Goal: Task Accomplishment & Management: Complete application form

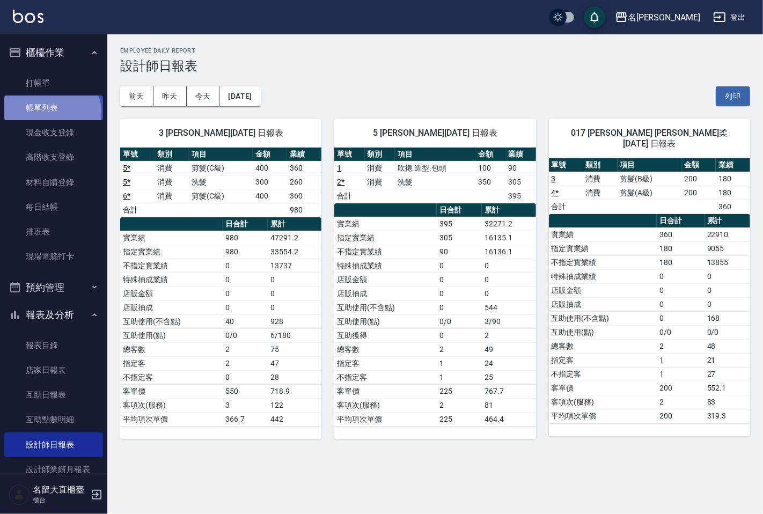
click at [50, 113] on link "帳單列表" at bounding box center [53, 108] width 99 height 25
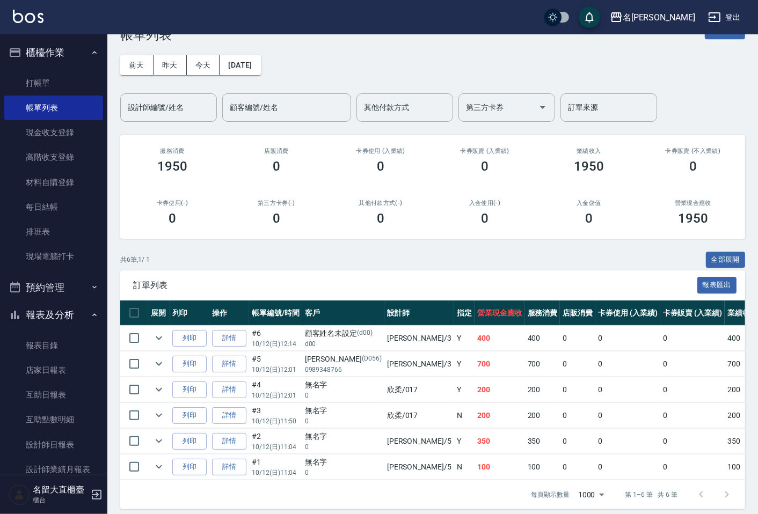
scroll to position [48, 0]
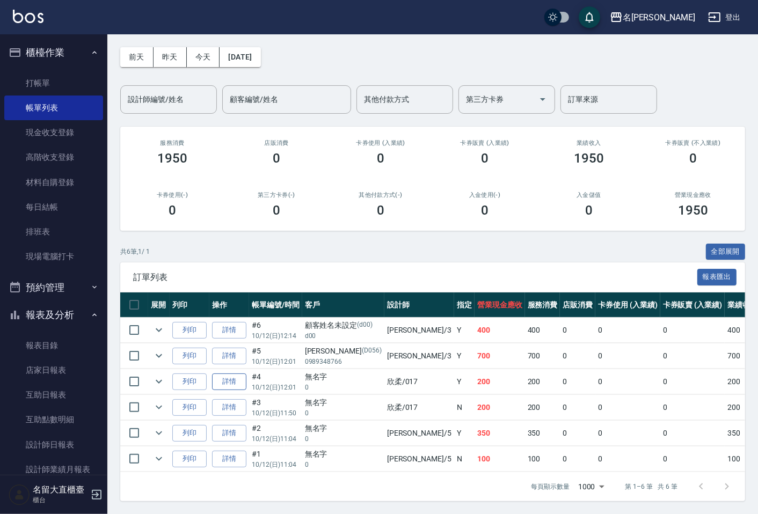
click at [242, 379] on link "詳情" at bounding box center [229, 382] width 34 height 17
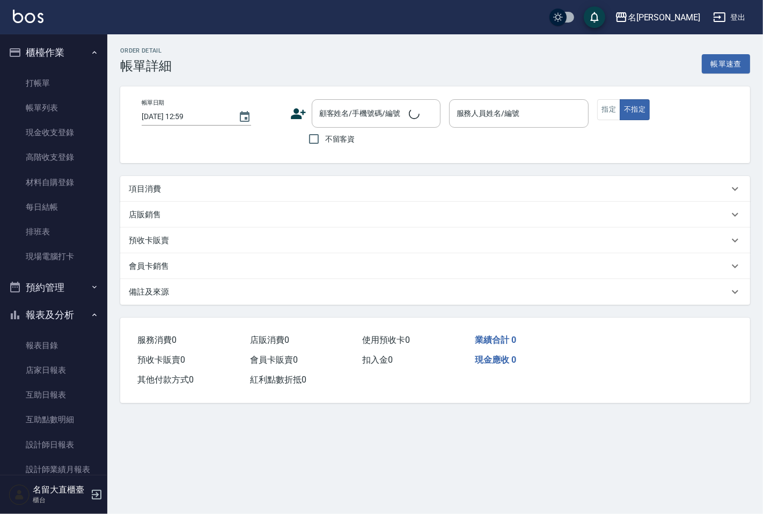
type input "[DATE] 12:01"
type input "欣柔-017"
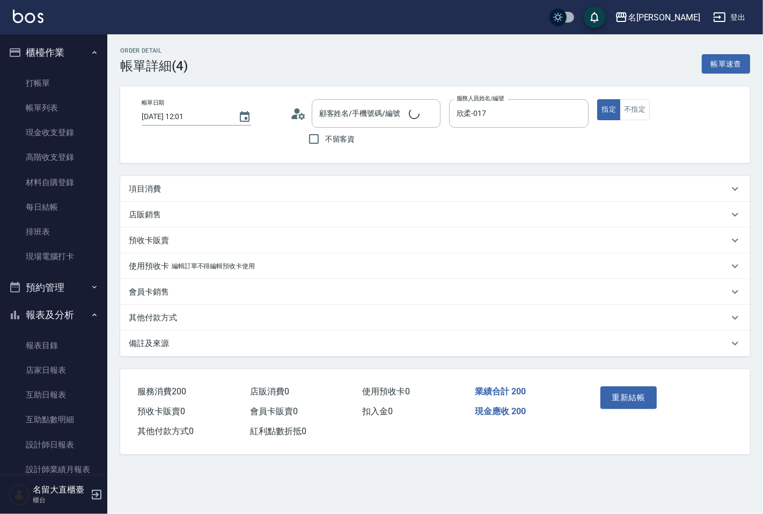
type input "無名字/ 0/null"
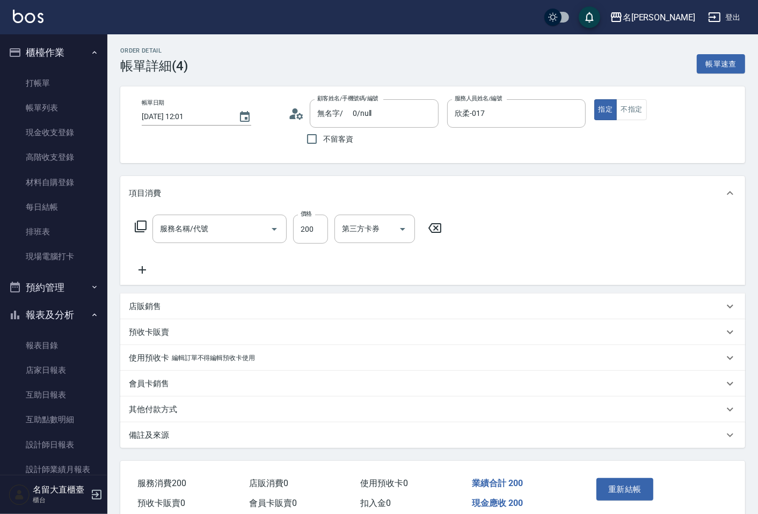
type input "剪髮(A級)(301)"
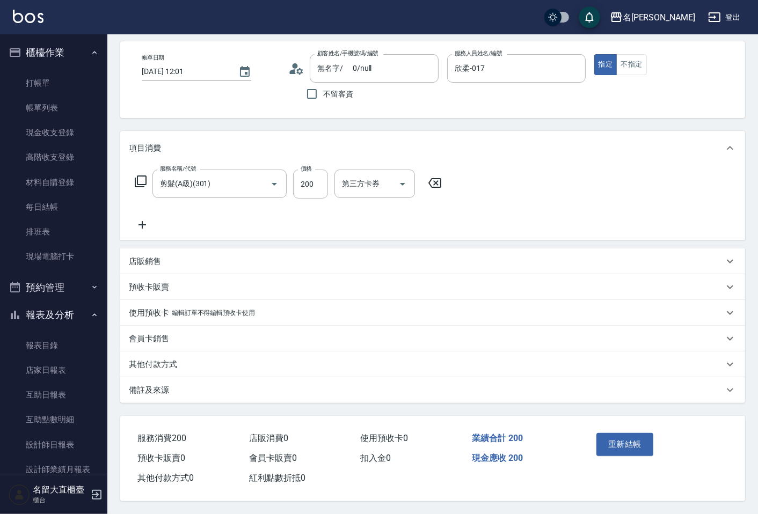
click at [183, 352] on div "其他付款方式" at bounding box center [432, 365] width 625 height 26
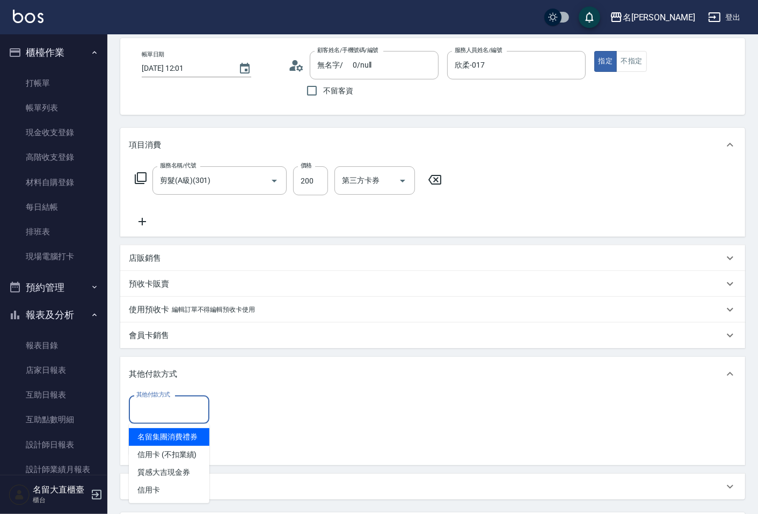
click at [180, 404] on input "其他付款方式" at bounding box center [169, 409] width 71 height 19
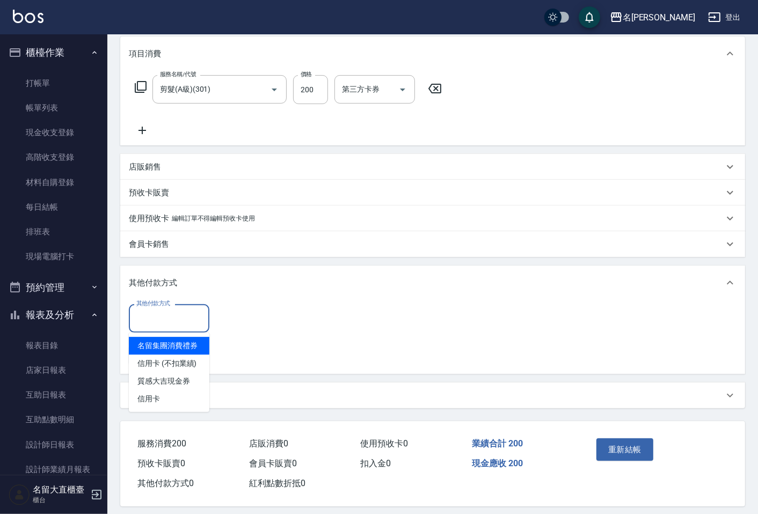
scroll to position [148, 0]
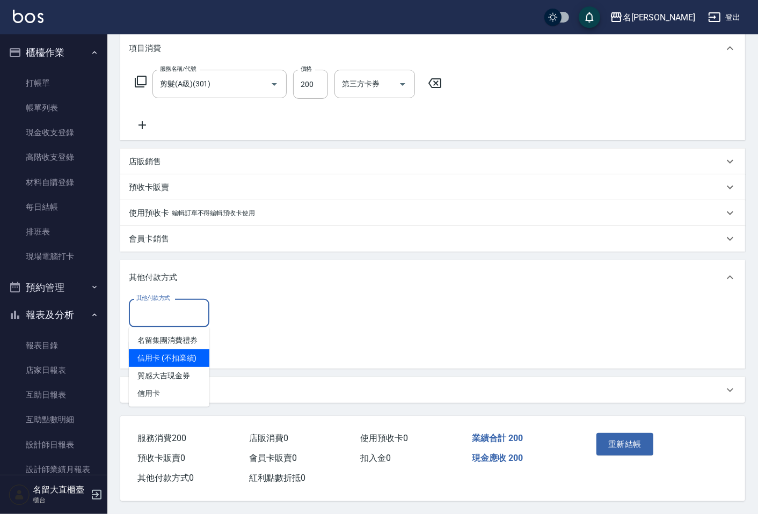
click at [184, 362] on span "信用卡 (不扣業績)" at bounding box center [169, 358] width 81 height 18
type input "信用卡 (不扣業績)"
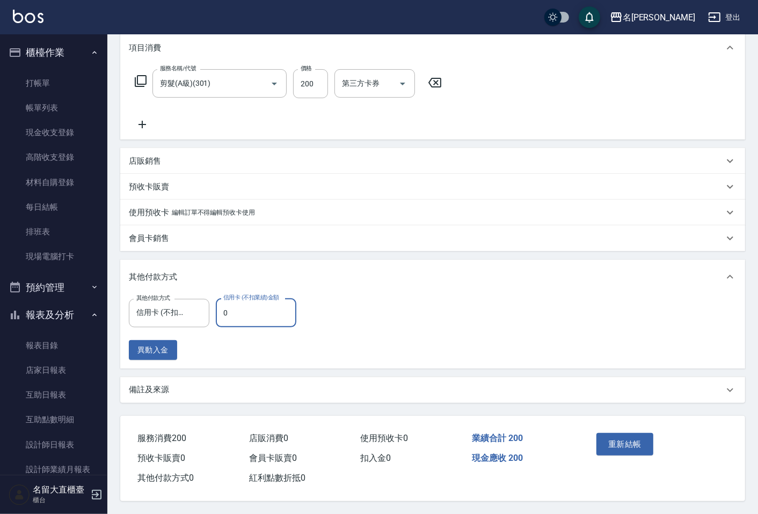
click at [239, 320] on input "0" at bounding box center [256, 312] width 81 height 29
type input "200"
click at [626, 433] on button "重新結帳" at bounding box center [624, 444] width 57 height 23
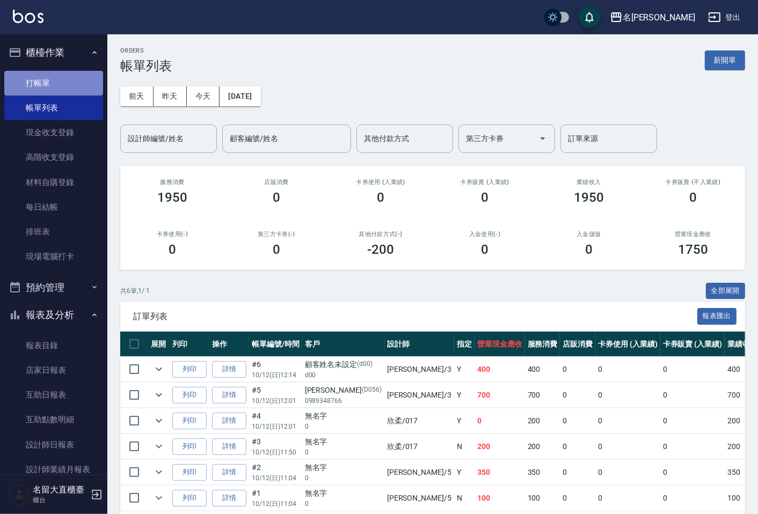
click at [85, 87] on link "打帳單" at bounding box center [53, 83] width 99 height 25
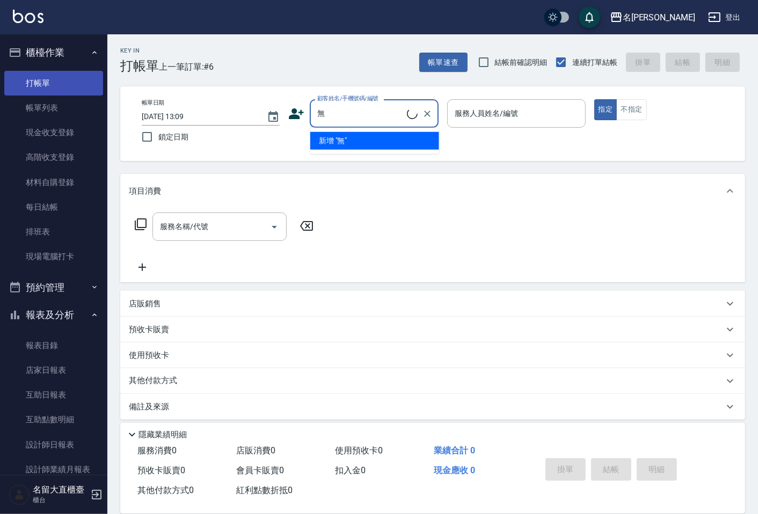
type input "無名字/ 0/null"
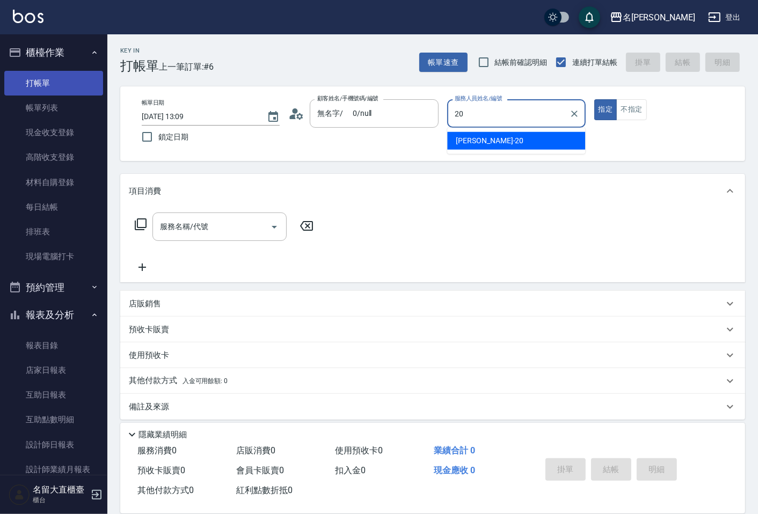
type input "詩雅-20"
type button "true"
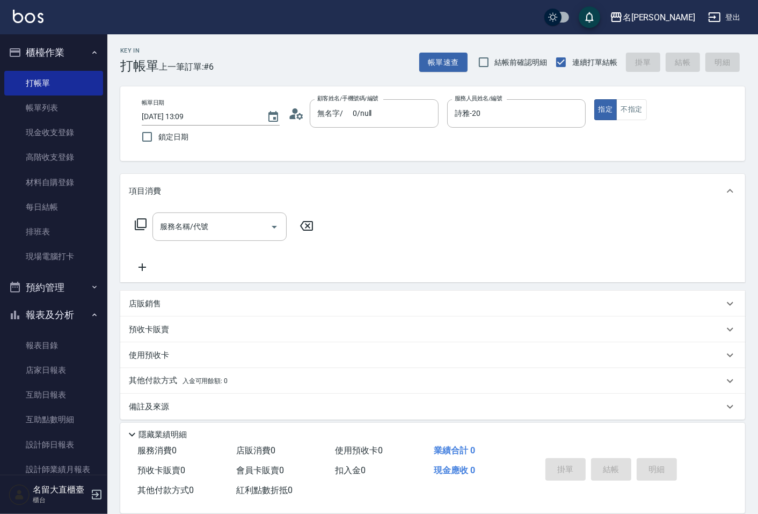
click at [199, 299] on div "店販銷售" at bounding box center [426, 303] width 595 height 11
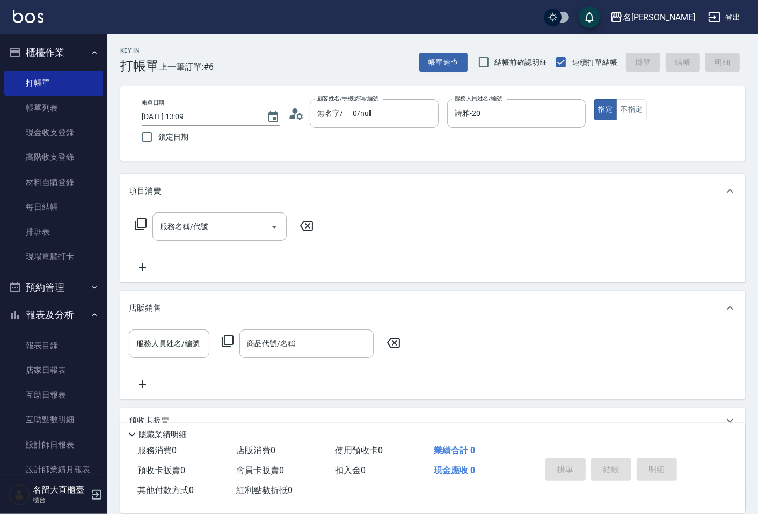
click at [228, 342] on icon at bounding box center [227, 341] width 13 height 13
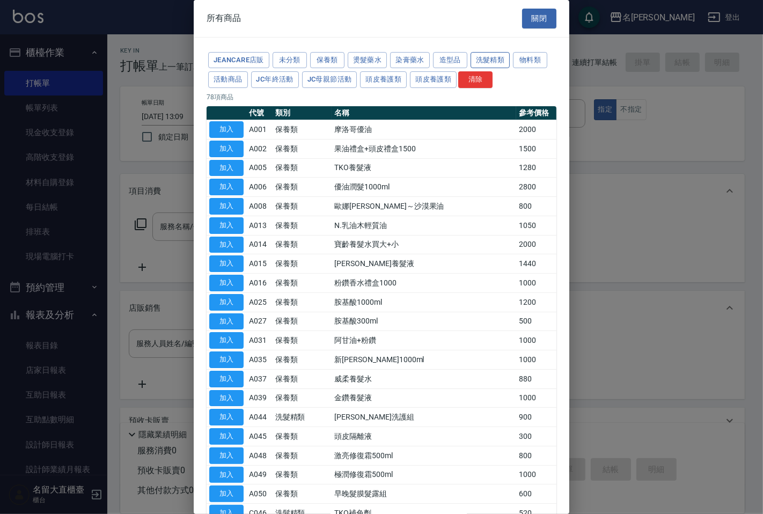
click at [494, 55] on button "洗髮精類" at bounding box center [491, 60] width 40 height 17
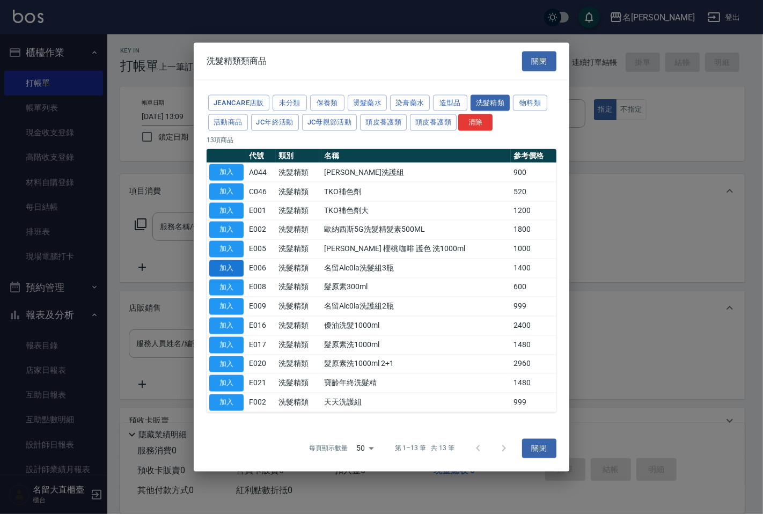
click at [234, 267] on button "加入" at bounding box center [226, 268] width 34 height 17
type input "名留Alc0la洗髮組3瓶"
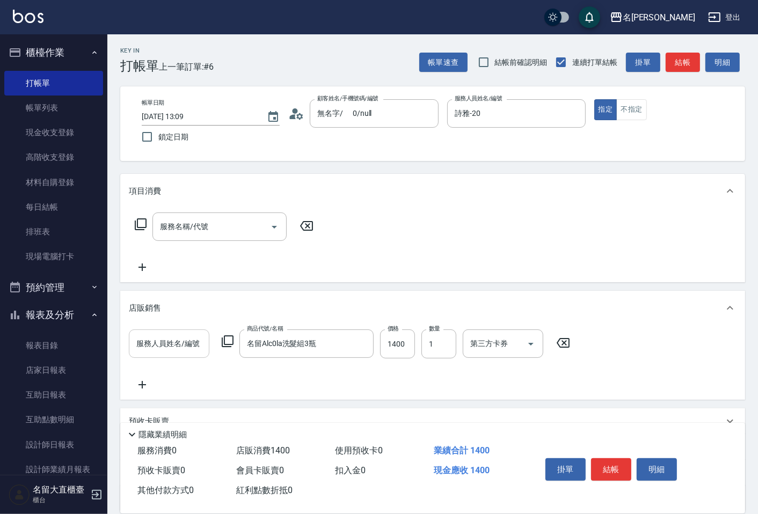
click at [199, 337] on input "服務人員姓名/編號" at bounding box center [169, 343] width 71 height 19
type input "詩雅-20"
click at [404, 344] on input "1400" at bounding box center [397, 344] width 35 height 29
type input "1200"
type input "2"
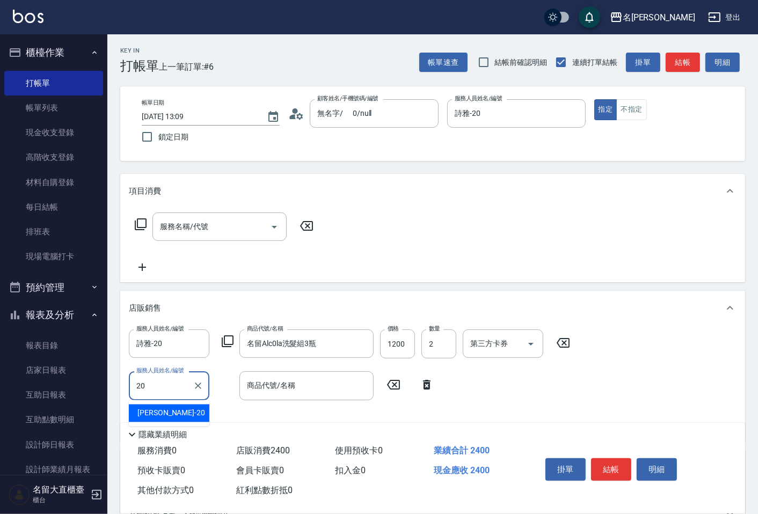
type input "詩雅-20"
click at [425, 387] on icon at bounding box center [427, 385] width 8 height 10
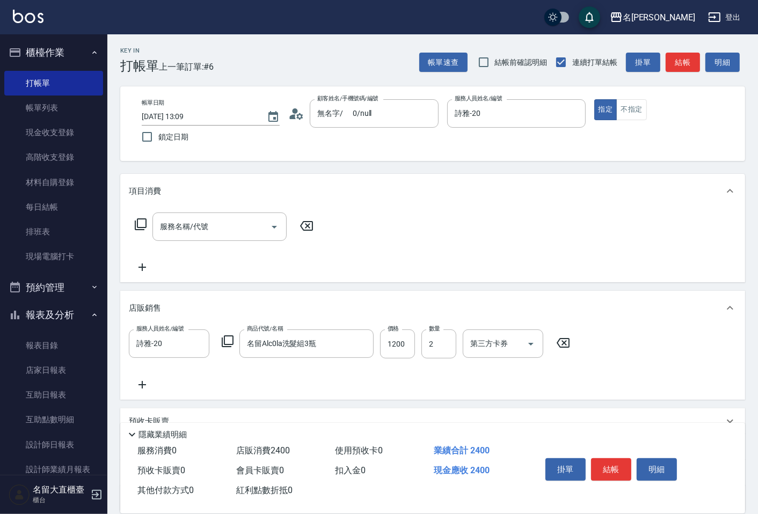
click at [228, 342] on icon at bounding box center [227, 341] width 13 height 13
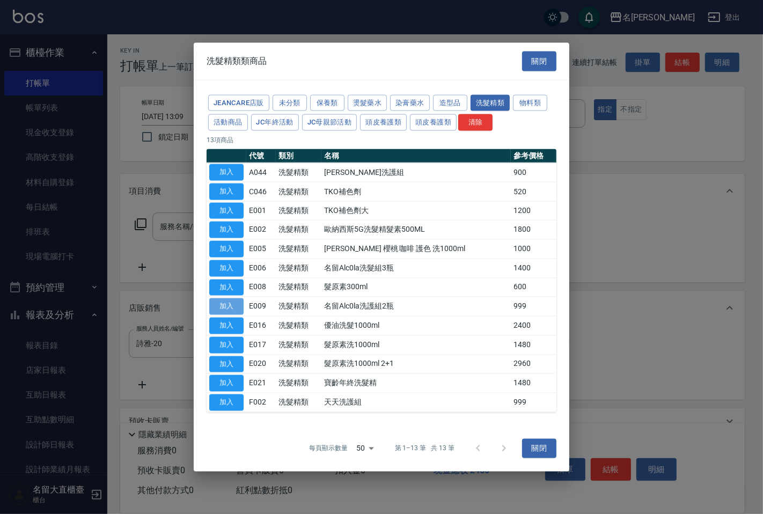
click at [222, 309] on button "加入" at bounding box center [226, 306] width 34 height 17
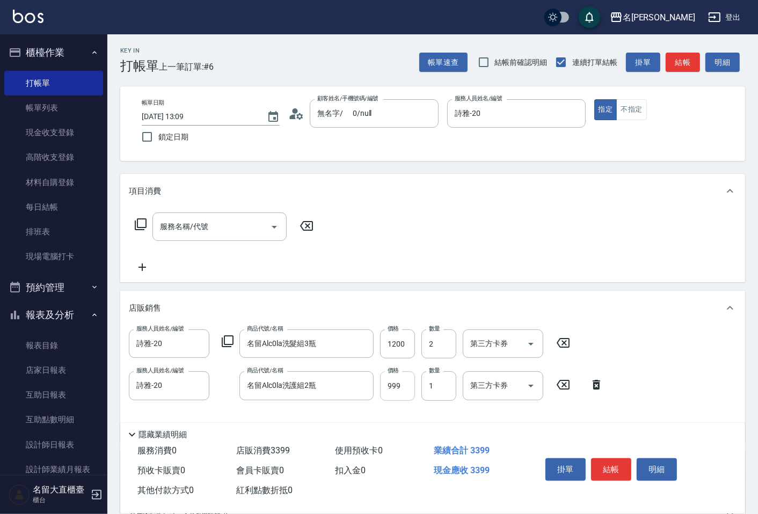
click at [407, 386] on input "999" at bounding box center [397, 385] width 35 height 29
type input "800"
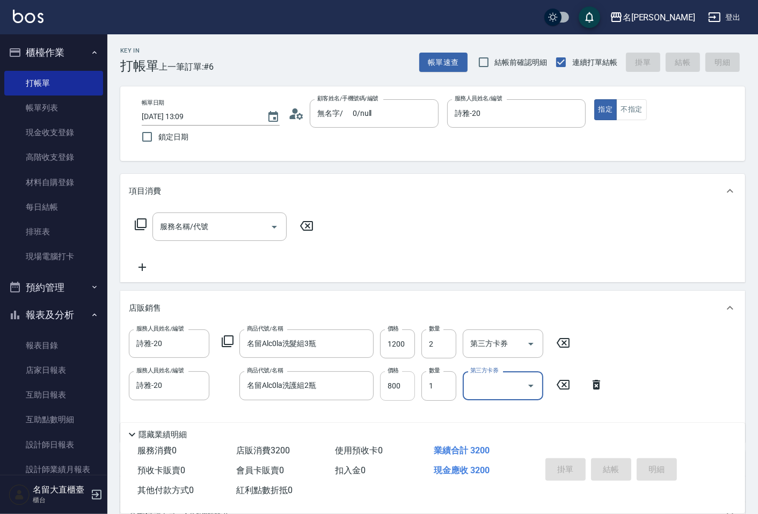
type input "[DATE] 13:11"
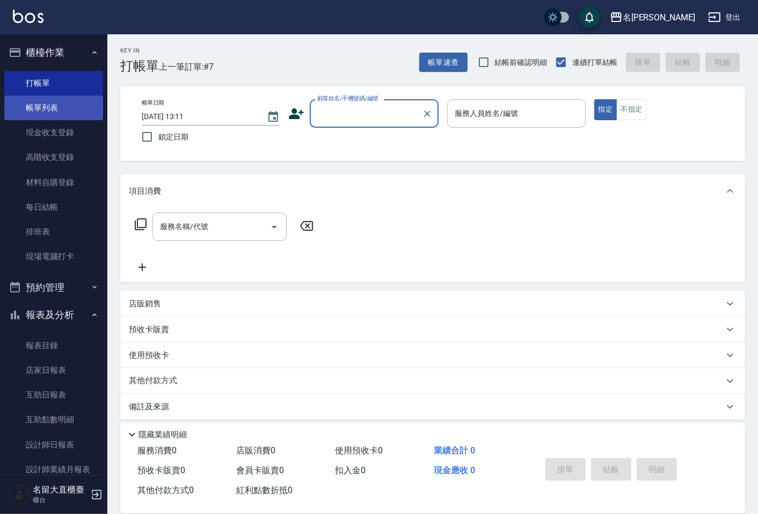
click at [45, 106] on link "帳單列表" at bounding box center [53, 108] width 99 height 25
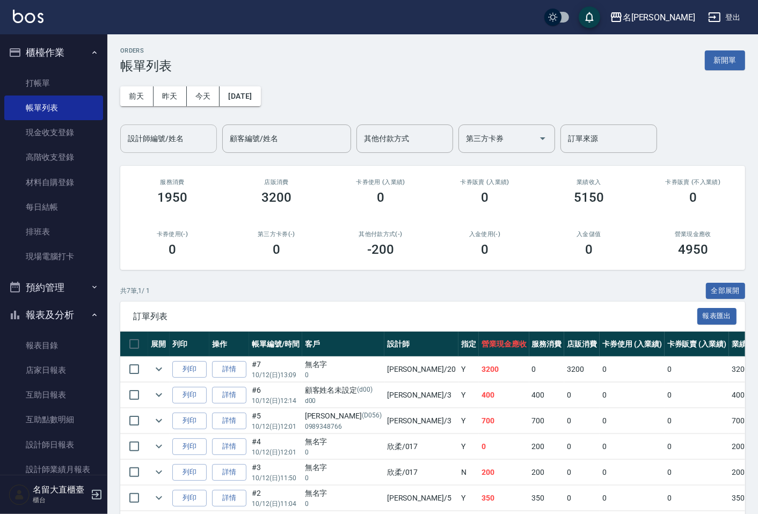
click at [153, 140] on input "設計師編號/姓名" at bounding box center [168, 138] width 87 height 19
click at [74, 88] on link "打帳單" at bounding box center [53, 83] width 99 height 25
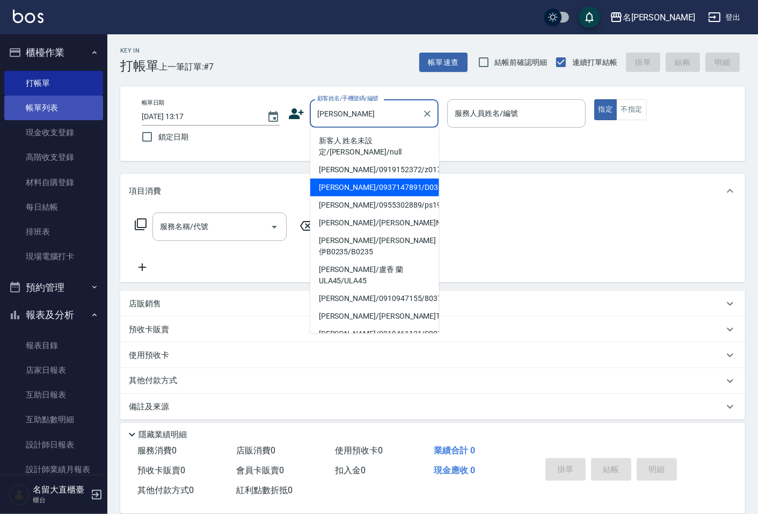
type input "[PERSON_NAME]/0937147891/D036"
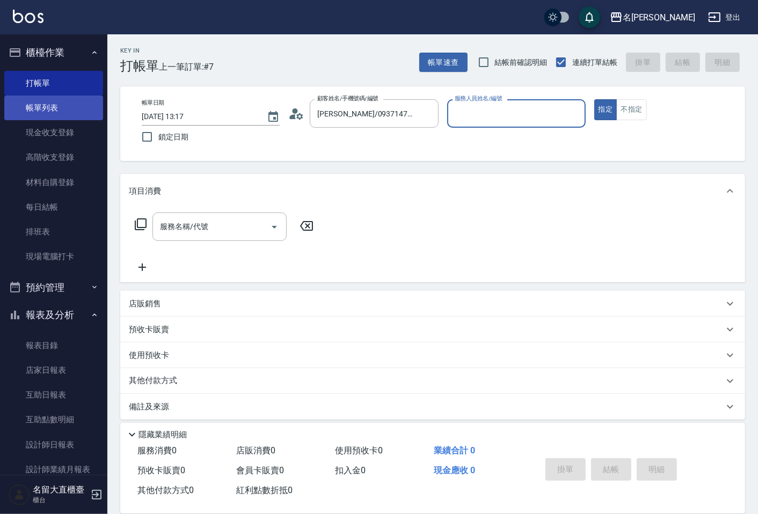
type input "[PERSON_NAME]3"
click at [594, 99] on button "指定" at bounding box center [605, 109] width 23 height 21
type button "true"
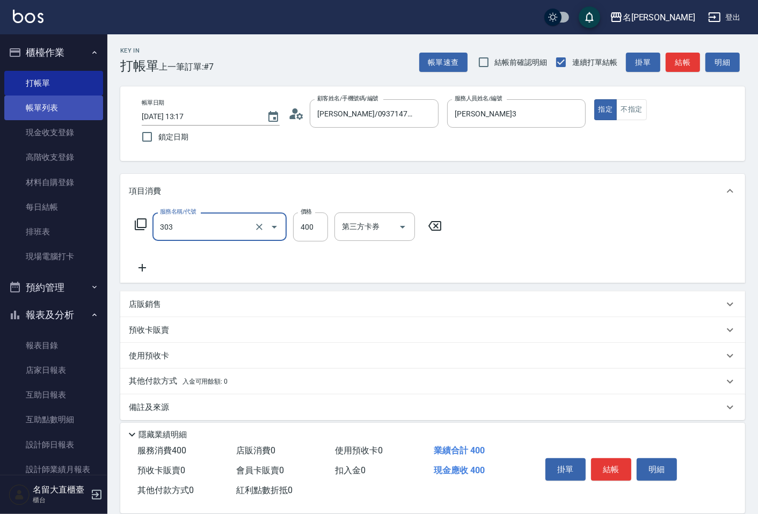
type input "剪髮(C級)(303)"
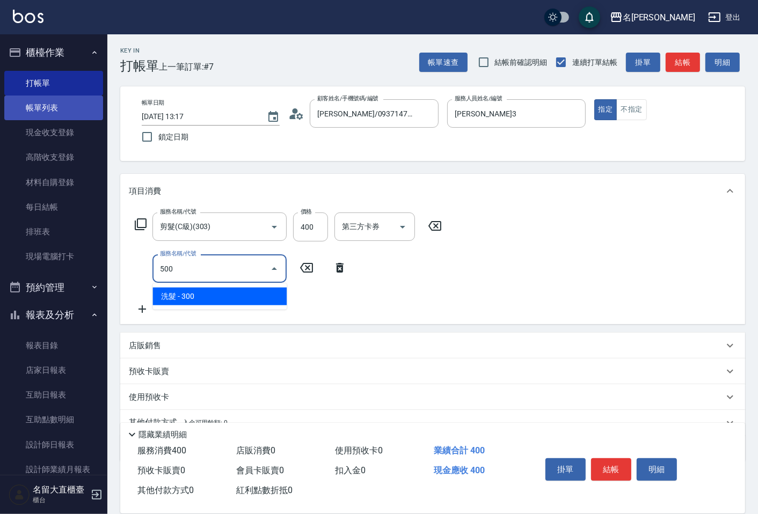
type input "洗髮(500)"
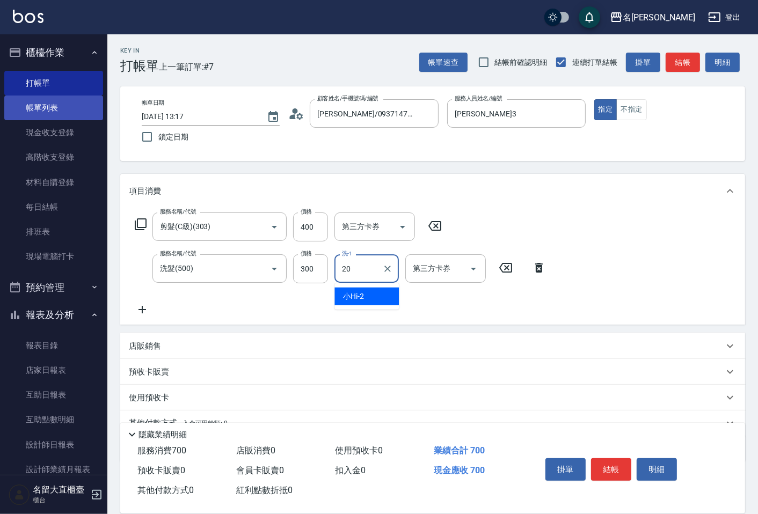
type input "詩雅-20"
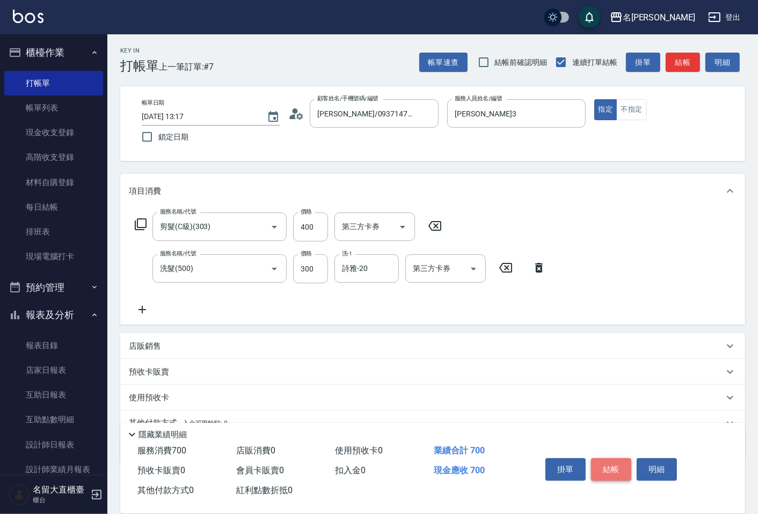
click at [596, 472] on button "結帳" at bounding box center [611, 469] width 40 height 23
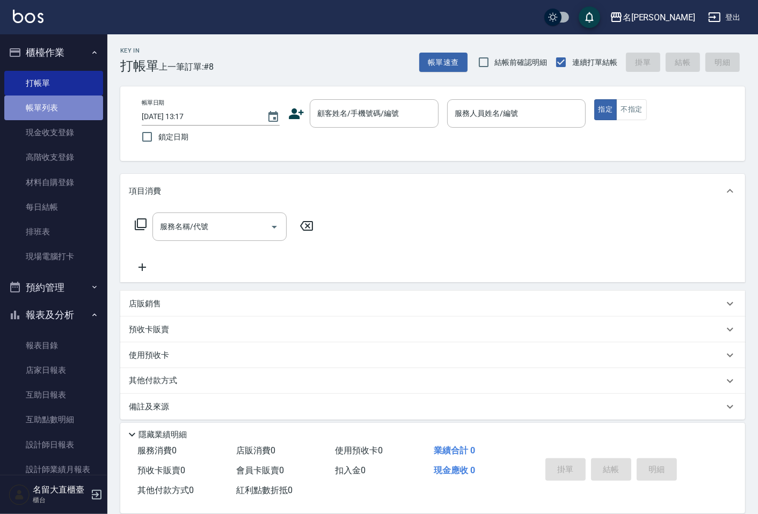
click at [82, 100] on link "帳單列表" at bounding box center [53, 108] width 99 height 25
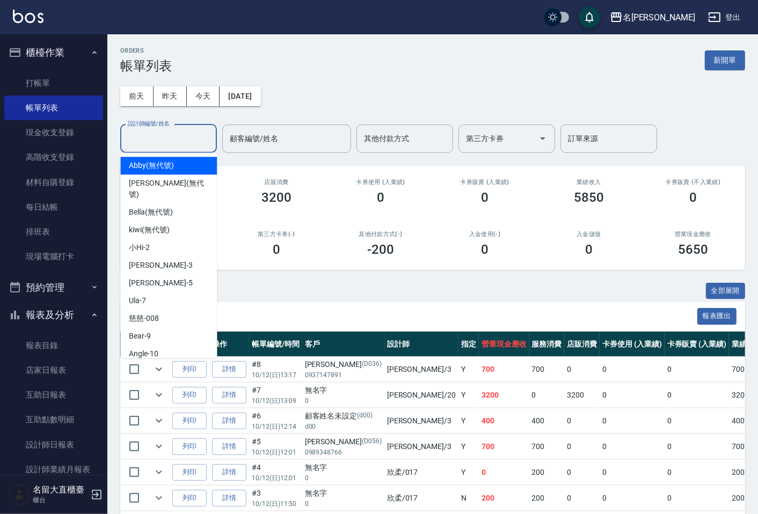
click at [170, 136] on input "設計師編號/姓名" at bounding box center [168, 138] width 87 height 19
click at [172, 257] on div "[PERSON_NAME]3" at bounding box center [168, 266] width 97 height 18
type input "[PERSON_NAME]3"
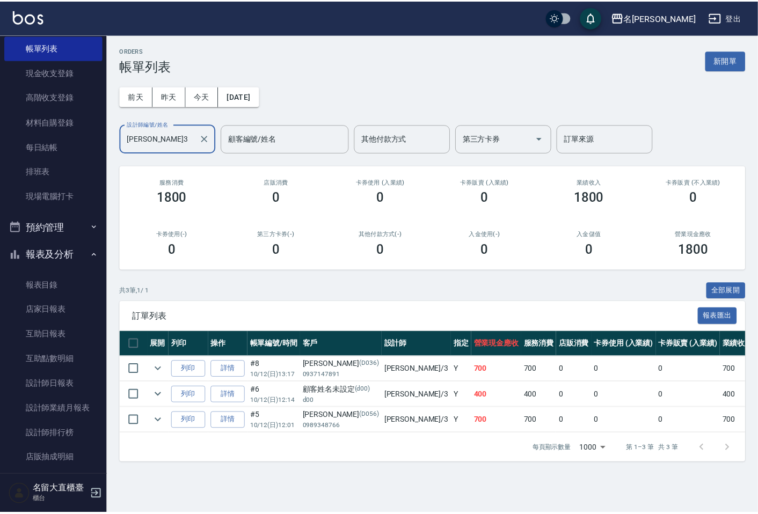
scroll to position [128, 0]
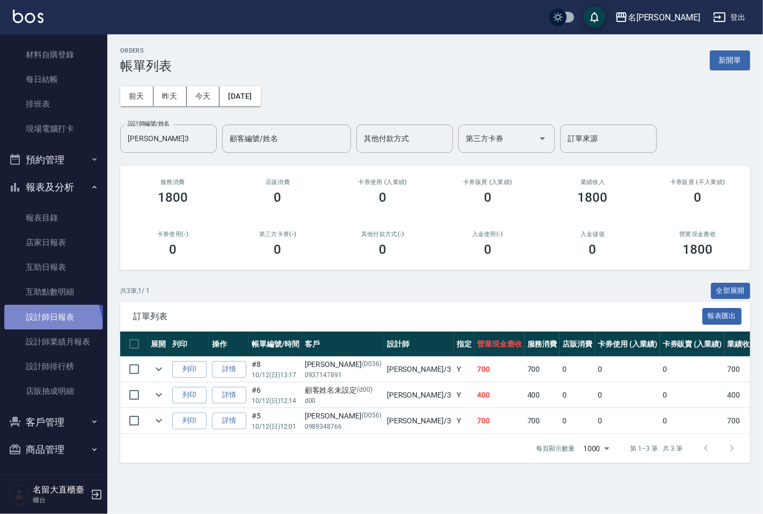
click at [46, 326] on link "設計師日報表" at bounding box center [53, 317] width 99 height 25
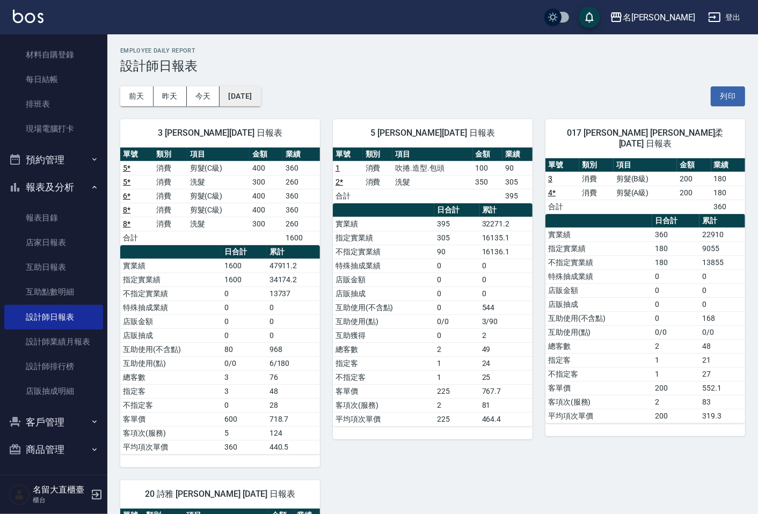
click at [260, 105] on button "[DATE]" at bounding box center [240, 96] width 41 height 20
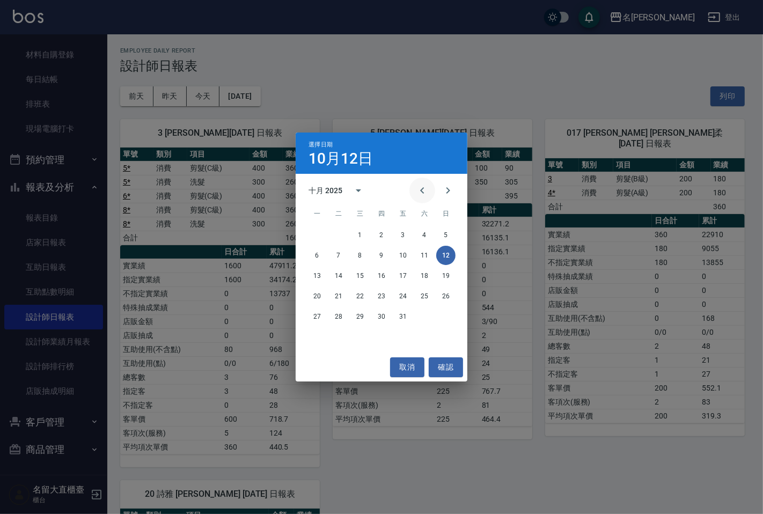
click at [430, 192] on button "Previous month" at bounding box center [422, 191] width 26 height 26
click at [412, 254] on div "8 9 10 11 12 13 14" at bounding box center [382, 255] width 172 height 19
click at [412, 254] on button "12" at bounding box center [402, 255] width 19 height 19
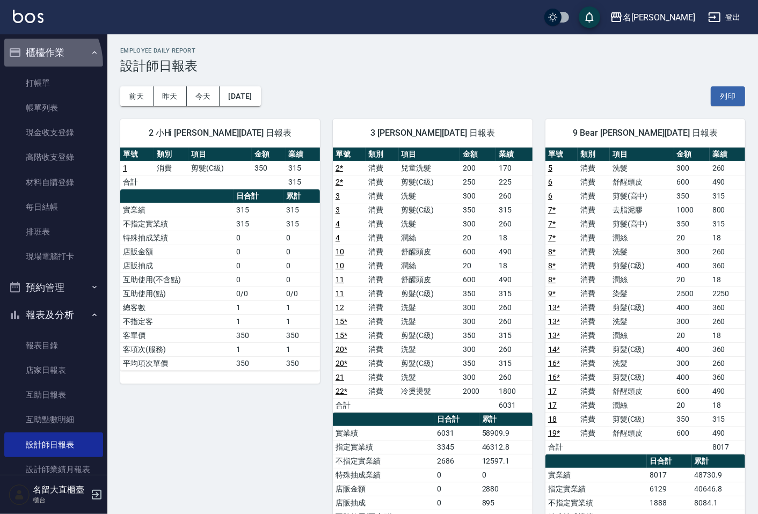
click at [30, 69] on li "櫃檯作業 打帳單 帳單列表 現金收支登錄 高階收支登錄 材料自購登錄 每日結帳 排班表 現場電腦打卡" at bounding box center [53, 156] width 99 height 235
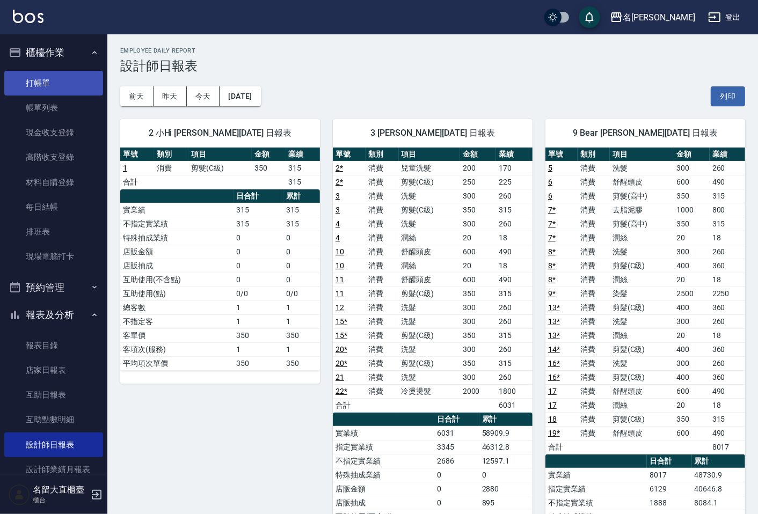
click at [47, 71] on link "打帳單" at bounding box center [53, 83] width 99 height 25
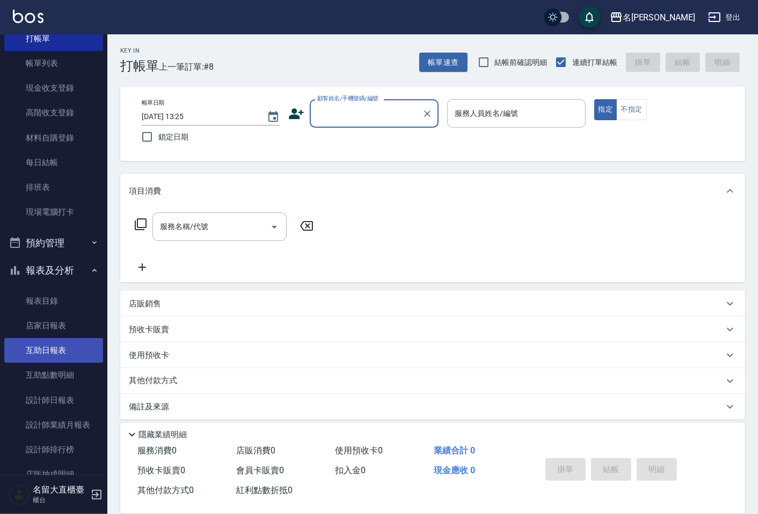
scroll to position [119, 0]
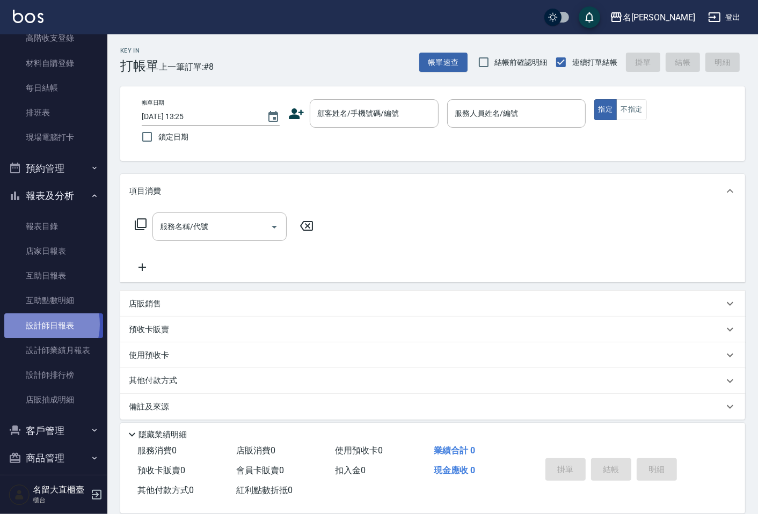
click at [36, 324] on link "設計師日報表" at bounding box center [53, 325] width 99 height 25
